Goal: Transaction & Acquisition: Purchase product/service

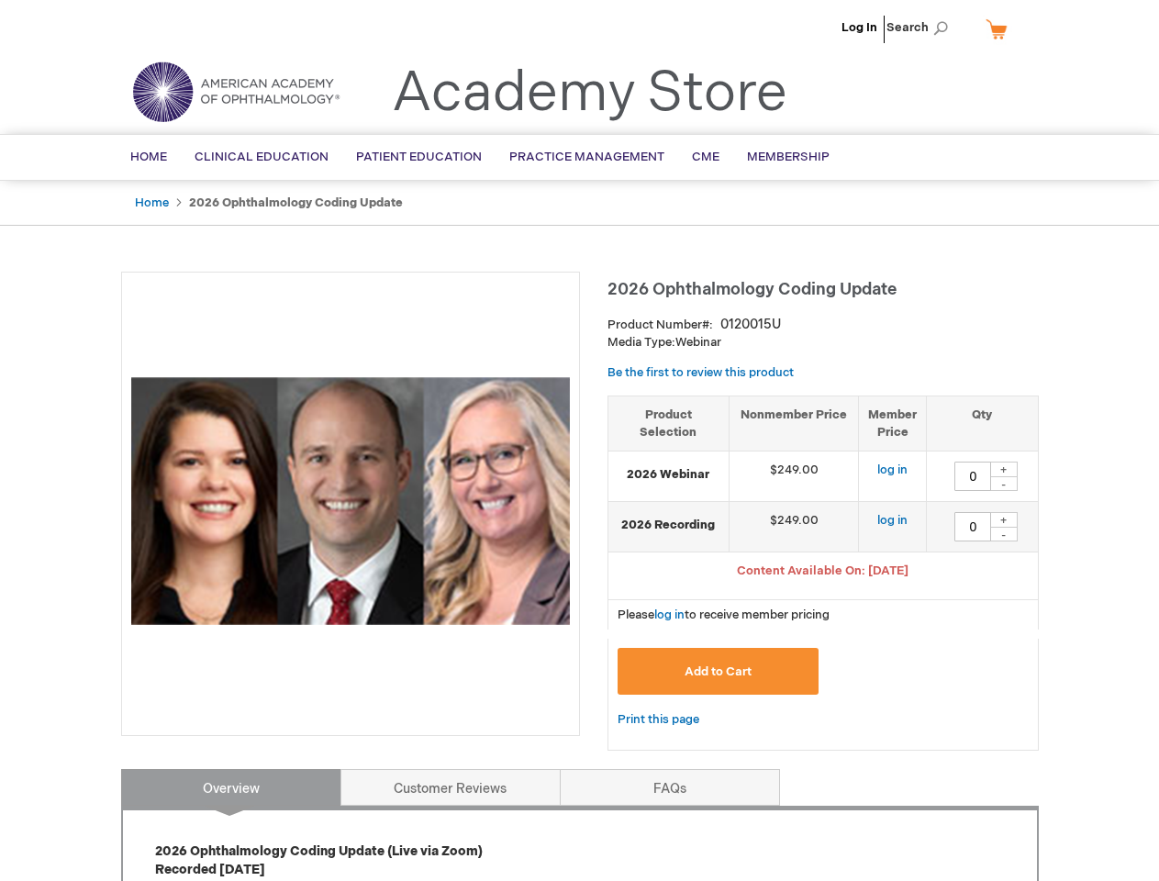
click at [579, 441] on div at bounding box center [350, 504] width 459 height 465
click at [923, 28] on span "Search" at bounding box center [922, 27] width 70 height 37
click at [823, 573] on span "Content Available On: [DATE]" at bounding box center [823, 571] width 172 height 15
click at [1004, 469] on div "+" at bounding box center [1005, 470] width 28 height 16
click at [1004, 484] on div "-" at bounding box center [1005, 483] width 28 height 15
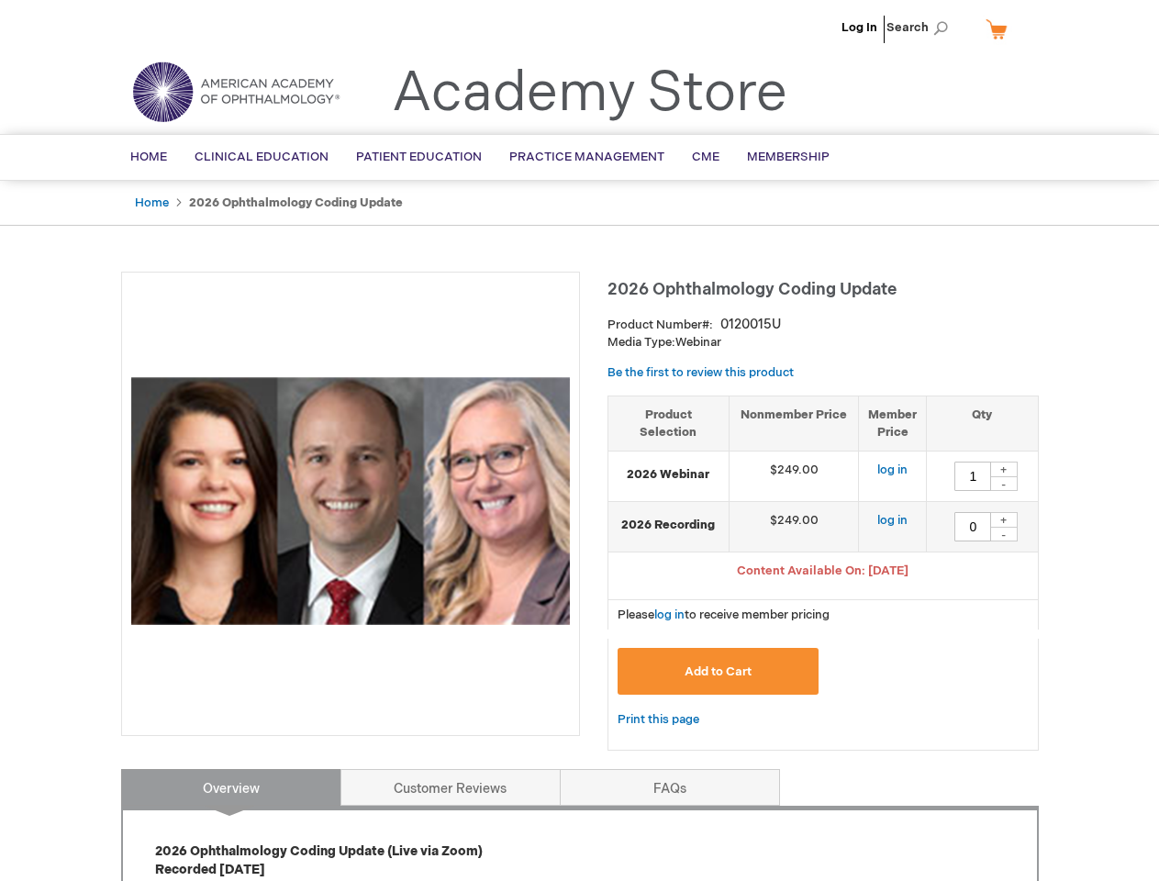
type input "0"
click at [1004, 520] on div "+" at bounding box center [1005, 520] width 28 height 16
click at [1004, 534] on div "-" at bounding box center [1005, 534] width 28 height 15
type input "0"
